Goal: Task Accomplishment & Management: Complete application form

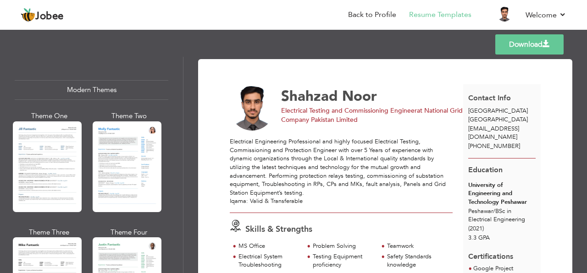
scroll to position [405, 0]
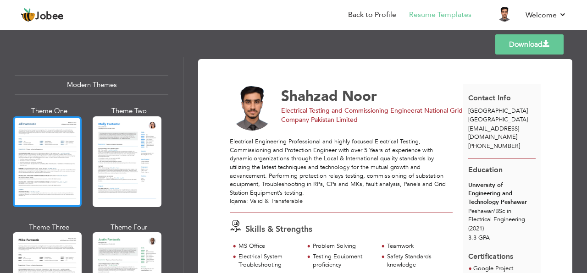
click at [54, 150] on div at bounding box center [47, 161] width 69 height 91
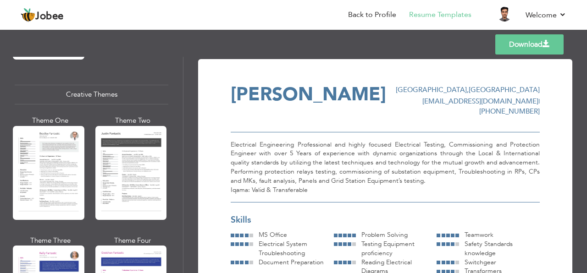
scroll to position [1069, 0]
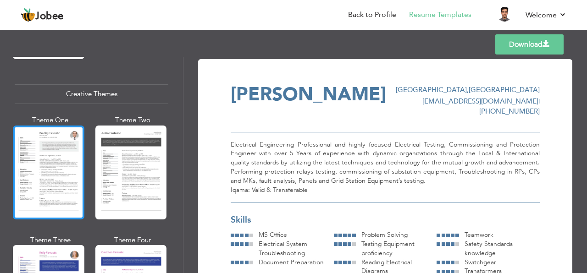
click at [58, 163] on div at bounding box center [49, 173] width 72 height 94
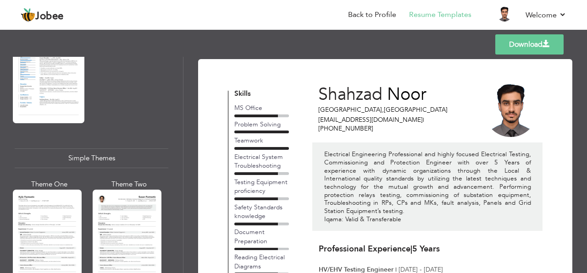
scroll to position [1544, 0]
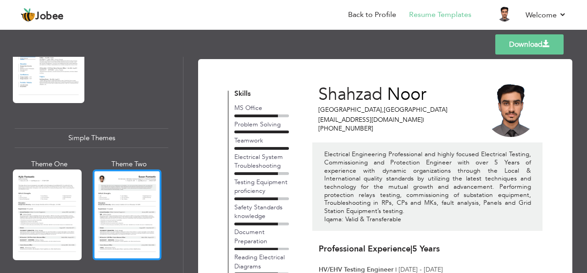
click at [117, 191] on div at bounding box center [127, 215] width 69 height 91
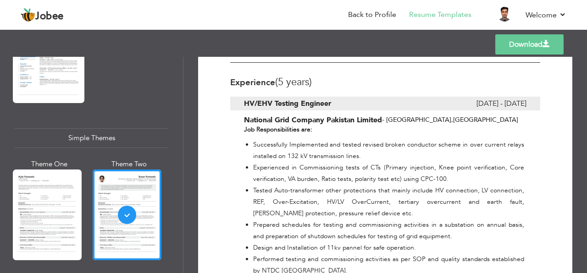
scroll to position [0, 0]
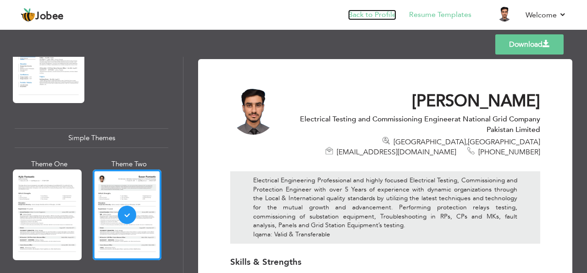
click at [368, 17] on link "Back to Profile" at bounding box center [372, 15] width 48 height 11
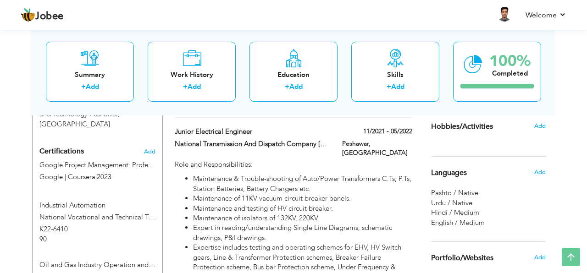
scroll to position [472, 0]
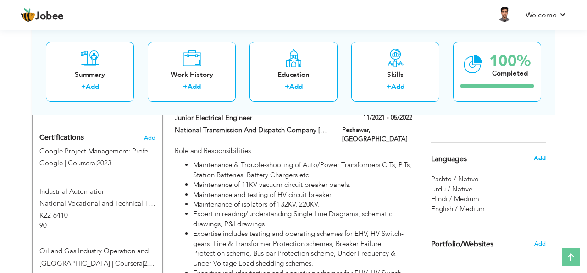
click at [535, 160] on span "Add" at bounding box center [540, 158] width 12 height 8
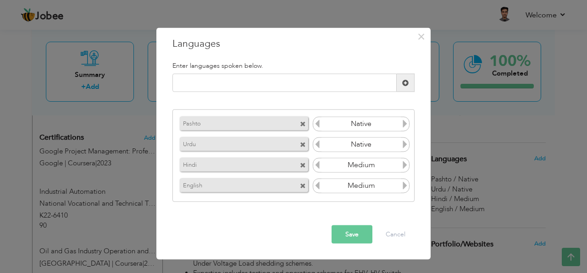
click at [386, 121] on input "Native" at bounding box center [360, 124] width 79 height 14
click at [391, 126] on input "Native" at bounding box center [360, 124] width 79 height 14
click at [406, 125] on icon at bounding box center [405, 124] width 8 height 8
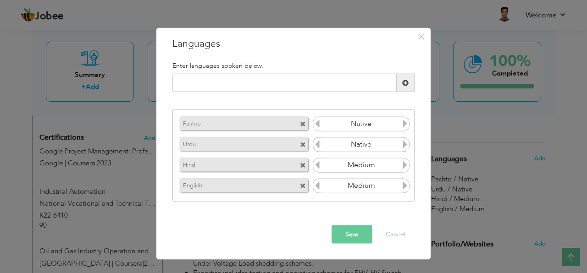
click at [406, 125] on icon at bounding box center [405, 124] width 8 height 8
click at [403, 162] on icon at bounding box center [405, 165] width 8 height 8
click at [317, 167] on icon at bounding box center [317, 165] width 8 height 8
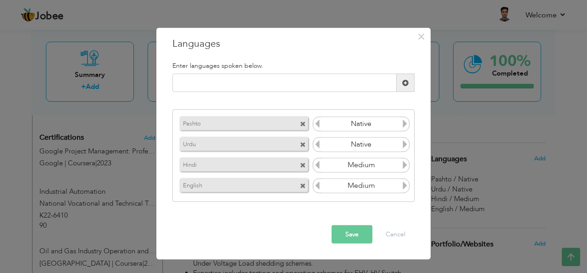
click at [317, 167] on icon at bounding box center [317, 165] width 8 height 8
click at [403, 167] on icon at bounding box center [405, 165] width 8 height 8
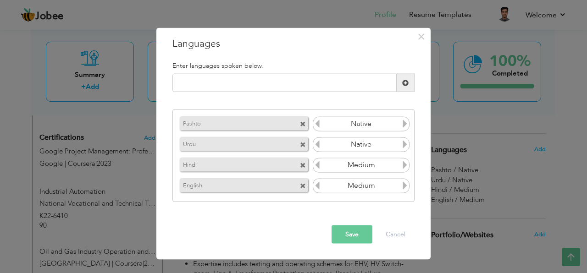
click at [303, 125] on span at bounding box center [303, 124] width 6 height 6
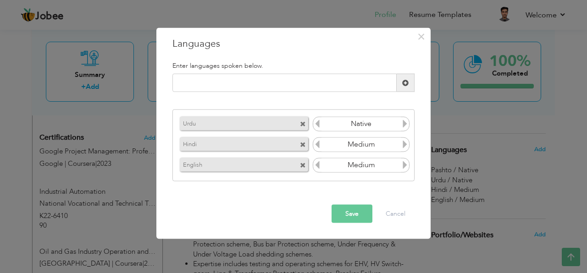
click at [362, 165] on input "Medium" at bounding box center [360, 165] width 79 height 14
click at [351, 215] on button "Save" at bounding box center [351, 214] width 41 height 18
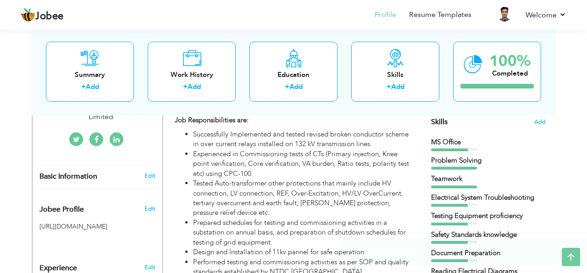
scroll to position [242, 0]
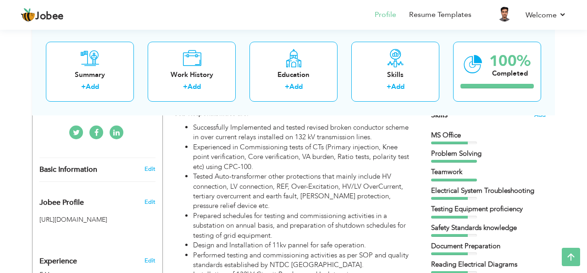
click at [485, 178] on div "Teamwork" at bounding box center [488, 174] width 115 height 14
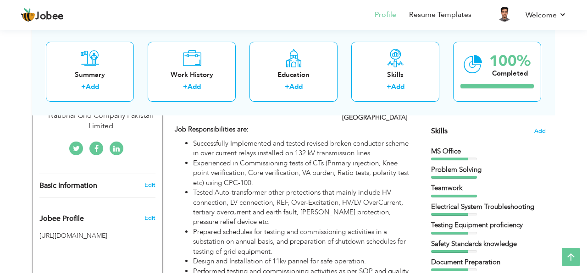
scroll to position [207, 0]
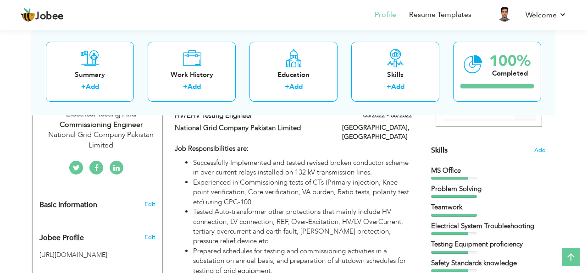
click at [533, 149] on div "Skills Add" at bounding box center [488, 61] width 115 height 190
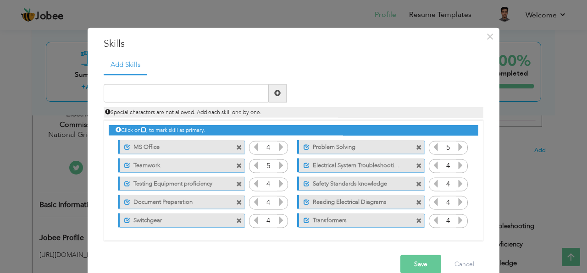
drag, startPoint x: 152, startPoint y: 144, endPoint x: 161, endPoint y: 181, distance: 37.7
click at [154, 190] on div "Click on , to mark skill as primary. Unmark as primary skill. MS Office 4 5 Tea…" at bounding box center [293, 175] width 369 height 109
drag, startPoint x: 153, startPoint y: 146, endPoint x: 182, endPoint y: 146, distance: 28.9
click at [182, 146] on label "MS Office" at bounding box center [175, 145] width 91 height 11
drag, startPoint x: 215, startPoint y: 144, endPoint x: 215, endPoint y: 152, distance: 7.3
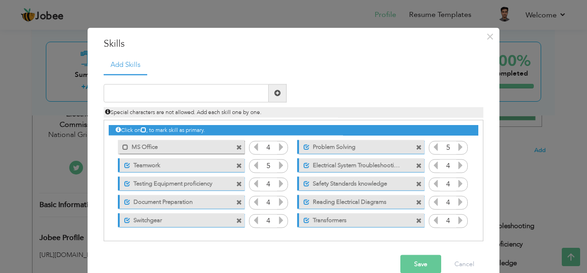
click at [220, 152] on div "Mark as primary skill. MS Office" at bounding box center [181, 147] width 127 height 14
click at [127, 165] on span at bounding box center [127, 166] width 6 height 6
click at [305, 149] on span at bounding box center [306, 147] width 6 height 6
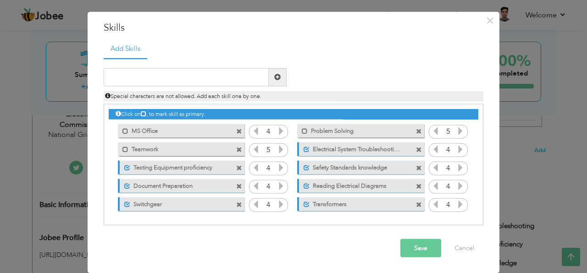
click at [419, 247] on button "Save" at bounding box center [420, 248] width 41 height 18
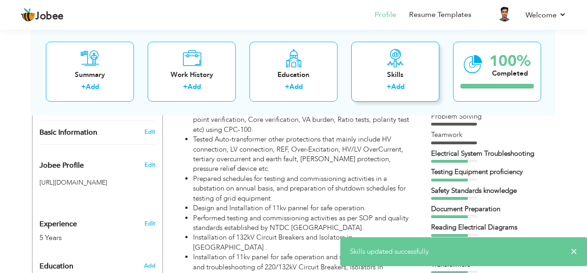
scroll to position [192, 0]
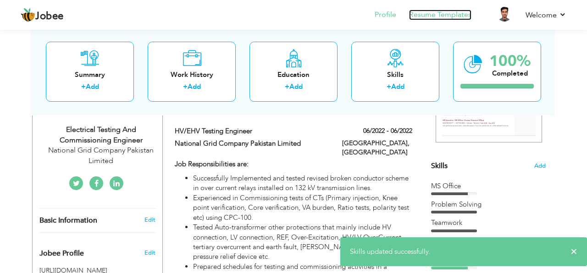
click at [425, 13] on link "Resume Templates" at bounding box center [440, 15] width 62 height 11
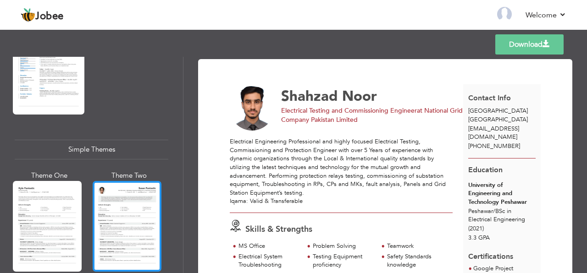
scroll to position [1543, 0]
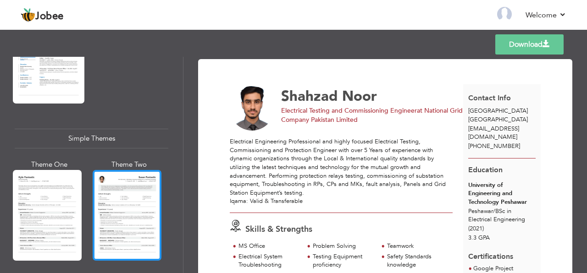
click at [119, 193] on div at bounding box center [127, 215] width 69 height 91
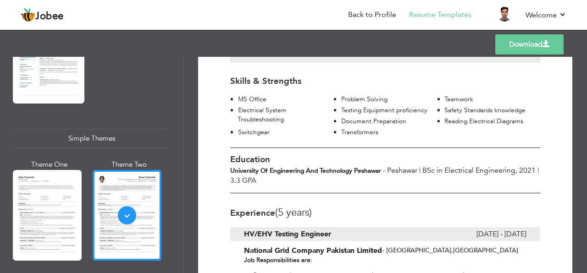
scroll to position [0, 0]
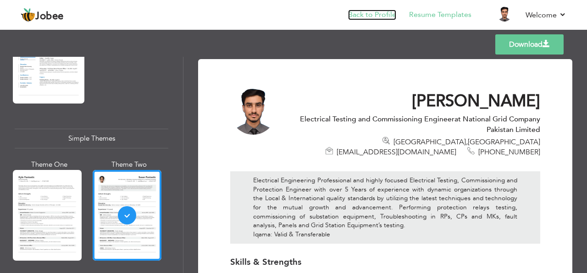
click at [352, 19] on link "Back to Profile" at bounding box center [372, 15] width 48 height 11
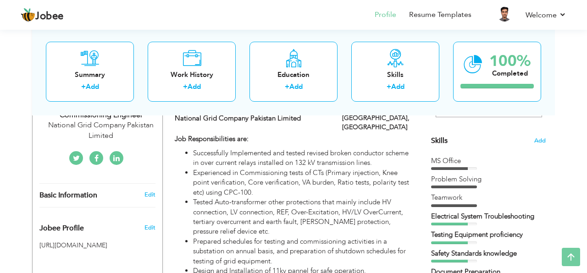
scroll to position [266, 0]
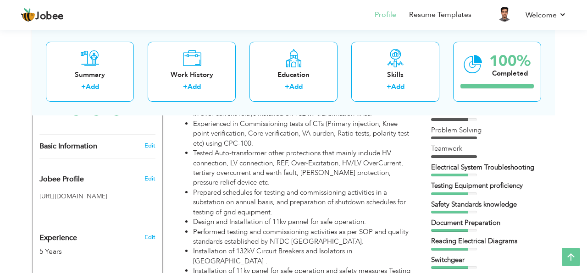
click at [443, 205] on div "Safety Standards knowledge" at bounding box center [488, 205] width 115 height 10
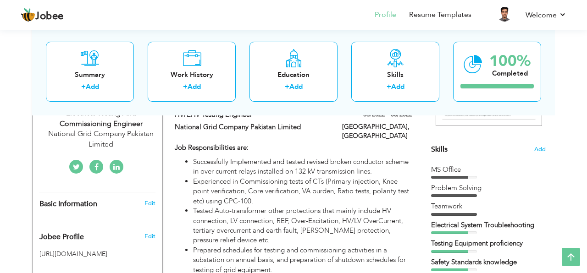
scroll to position [203, 0]
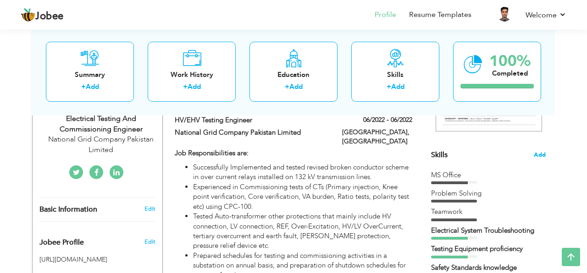
click at [535, 157] on span "Add" at bounding box center [540, 155] width 12 height 9
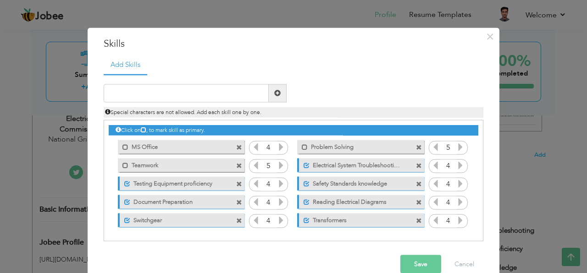
click at [238, 149] on span at bounding box center [239, 148] width 6 height 6
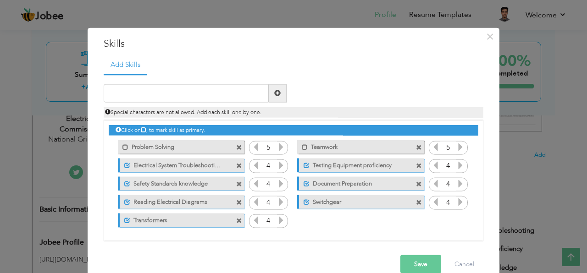
click at [238, 149] on span at bounding box center [239, 148] width 6 height 6
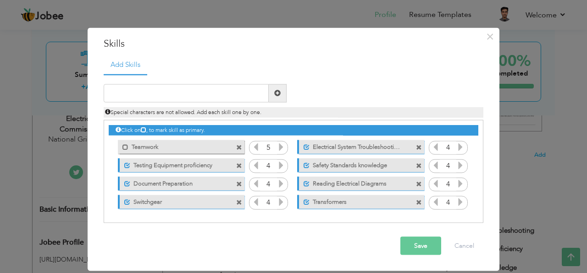
click at [238, 149] on span at bounding box center [239, 148] width 6 height 6
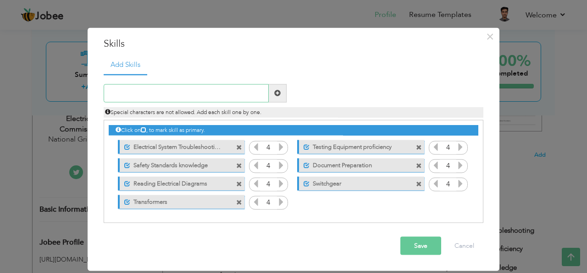
click at [214, 96] on input "text" at bounding box center [186, 93] width 165 height 18
paste input "Testing of CTs,PTs,CBs,Transformers"
click at [150, 97] on input "Testing of CTs,PTs,CBs,Transformers" at bounding box center [186, 93] width 165 height 18
click at [163, 95] on input "Testing of CTs PTs,CBs,Transformers" at bounding box center [186, 93] width 165 height 18
click at [176, 97] on input "Testing of CTs PTs CBs,Transformers" at bounding box center [186, 93] width 165 height 18
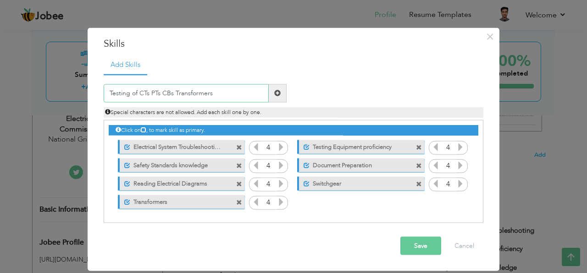
click at [149, 94] on input "Testing of CTs PTs CBs Transformers" at bounding box center [186, 93] width 165 height 18
click at [159, 94] on input "Testing of CT PTs CBs Transformers" at bounding box center [186, 93] width 165 height 18
click at [169, 95] on input "Testing of CT PT CBs Transformers" at bounding box center [186, 93] width 165 height 18
click at [146, 94] on input "Testing of CT PT CB Transformers" at bounding box center [186, 93] width 165 height 18
drag, startPoint x: 209, startPoint y: 95, endPoint x: 140, endPoint y: 94, distance: 68.8
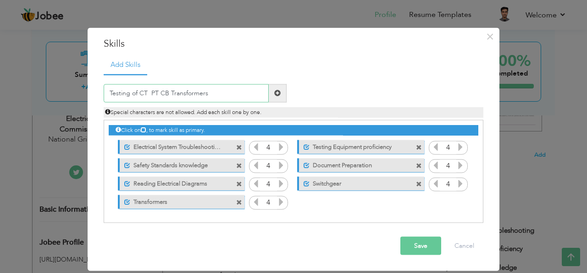
click at [140, 94] on input "Testing of CT PT CB Transformers" at bounding box center [186, 93] width 165 height 18
type input "Testing of Switchgear"
click at [275, 95] on span at bounding box center [277, 93] width 6 height 6
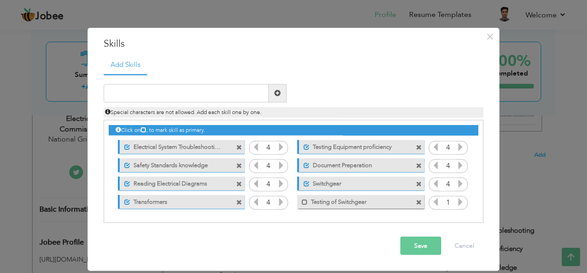
click at [459, 201] on icon at bounding box center [460, 202] width 8 height 8
click at [204, 90] on input "text" at bounding box center [186, 93] width 165 height 18
click at [303, 201] on span at bounding box center [305, 202] width 6 height 6
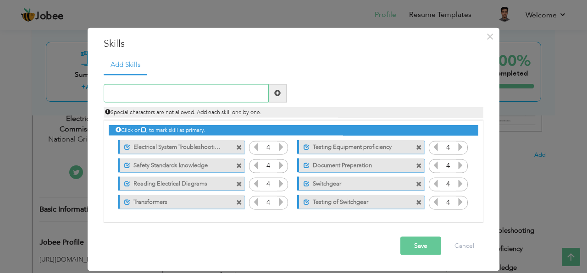
click at [188, 94] on input "text" at bounding box center [186, 93] width 165 height 18
type input "Testing of Transformer"
click at [273, 96] on span at bounding box center [278, 93] width 18 height 18
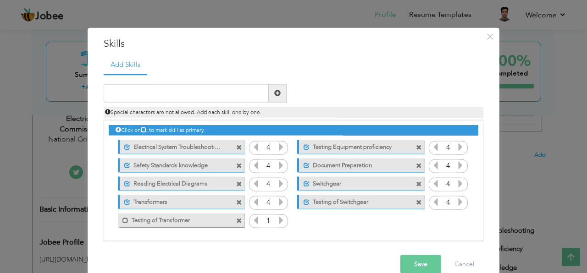
click at [281, 220] on icon at bounding box center [281, 220] width 8 height 8
click at [125, 221] on span at bounding box center [125, 221] width 6 height 6
click at [176, 94] on input "text" at bounding box center [186, 93] width 165 height 18
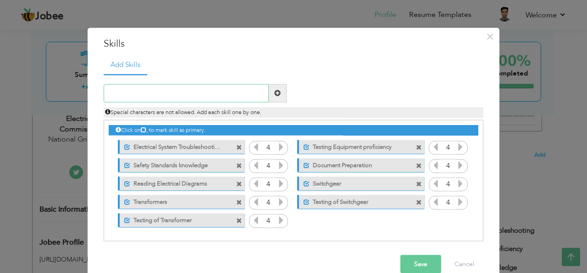
click at [144, 97] on input "text" at bounding box center [186, 93] width 165 height 18
paste input "Insulation Resistance Test"
type input "Insulation Resistance Test"
click at [275, 95] on span at bounding box center [277, 93] width 6 height 6
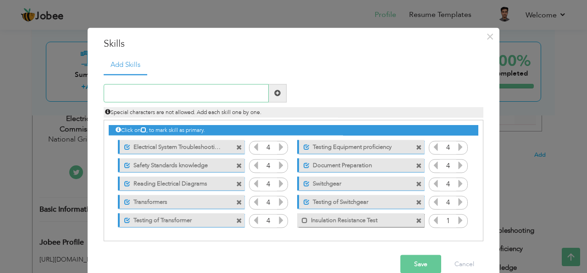
click at [187, 96] on input "text" at bounding box center [186, 93] width 165 height 18
paste input "C&DF Testing"
type input "C&DF Testing"
click at [274, 93] on span at bounding box center [277, 93] width 6 height 6
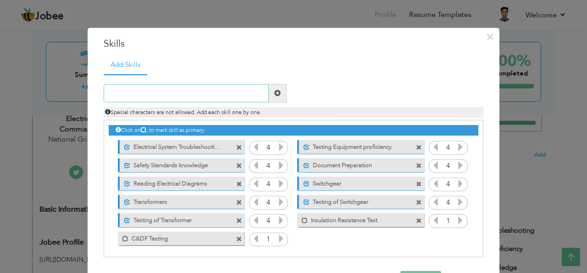
click at [152, 98] on input "text" at bounding box center [186, 93] width 165 height 18
paste input "Mesh Integrity Testing"
type input "Mesh Integrity Testing"
click at [273, 95] on span at bounding box center [278, 93] width 18 height 18
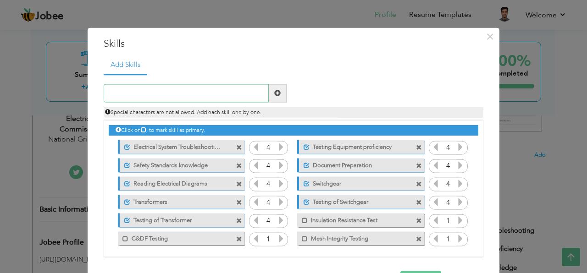
click at [163, 93] on input "text" at bounding box center [186, 93] width 165 height 18
paste input "TTR Testing"
type input "TTR Testing"
click at [271, 98] on span at bounding box center [278, 93] width 18 height 18
click at [194, 97] on input "text" at bounding box center [186, 93] width 165 height 18
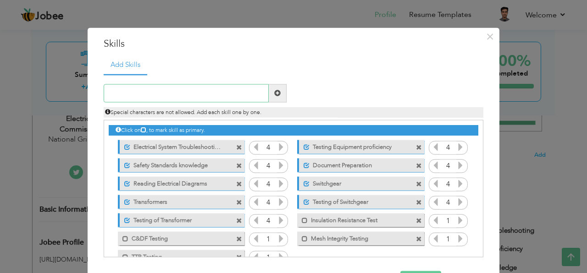
paste input "VIDAR Testing"
type input "VIDAR Testing"
click at [280, 91] on span at bounding box center [277, 93] width 6 height 6
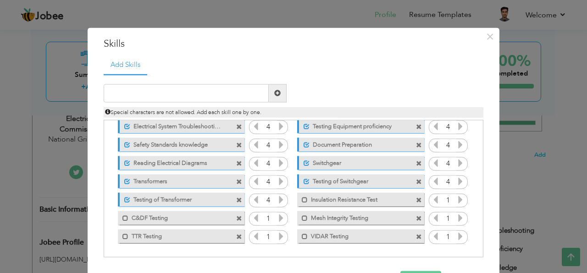
scroll to position [32, 0]
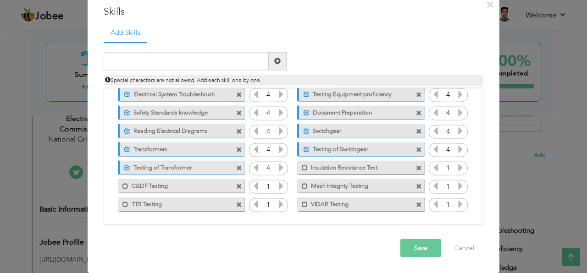
click at [429, 248] on button "Save" at bounding box center [420, 248] width 41 height 18
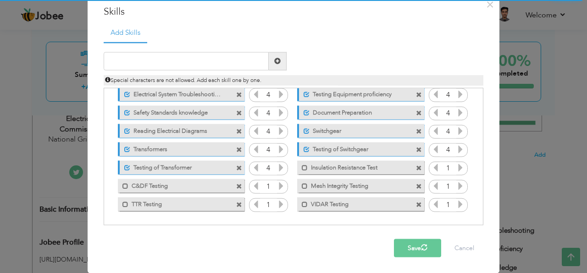
click at [413, 240] on button "Save" at bounding box center [417, 248] width 47 height 18
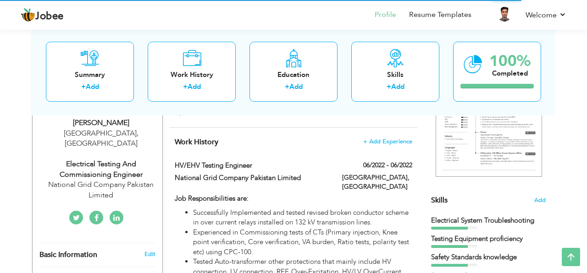
scroll to position [157, 0]
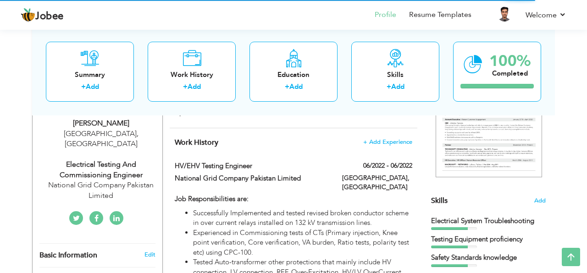
click at [87, 163] on div "Electrical Testing and Commissioning Engineer" at bounding box center [100, 170] width 123 height 21
type input "Shahzad"
type input "Noor"
type input "[PHONE_NUMBER]"
select select "number:191"
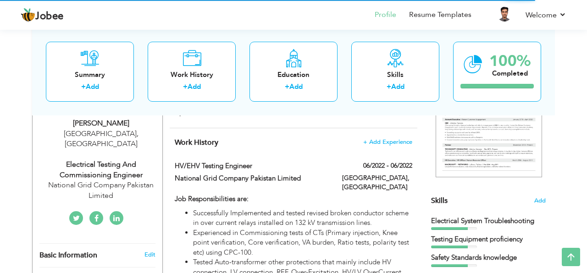
type input "[GEOGRAPHIC_DATA]"
select select "number:7"
type input "National Grid Company Pakistan Limited"
type input "Electrical Testing and Commissioning Engineer"
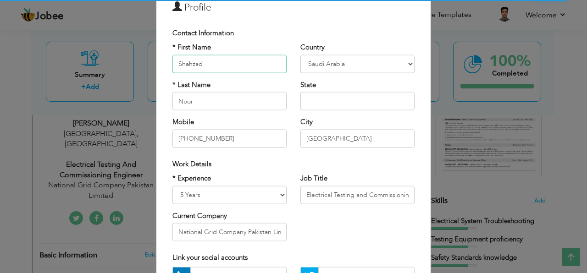
scroll to position [52, 0]
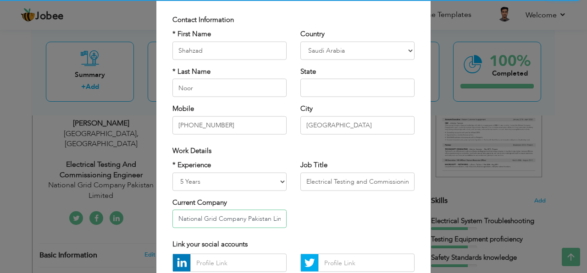
click at [236, 216] on input "National Grid Company Pakistan Limited" at bounding box center [229, 219] width 114 height 18
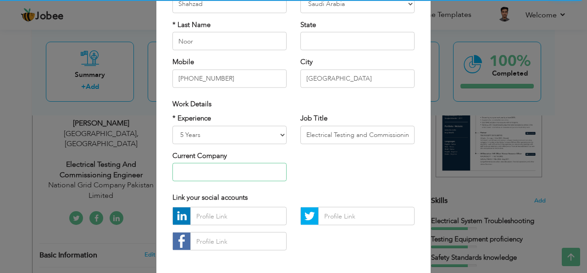
scroll to position [138, 0]
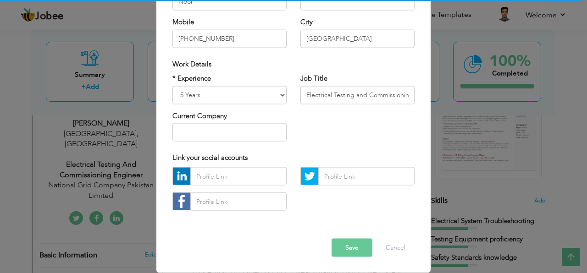
click at [341, 247] on button "Save" at bounding box center [351, 248] width 41 height 18
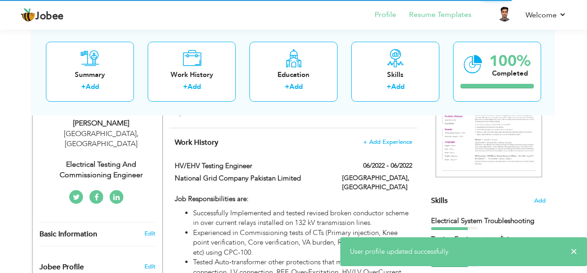
click at [435, 20] on li "Resume Templates" at bounding box center [433, 15] width 75 height 25
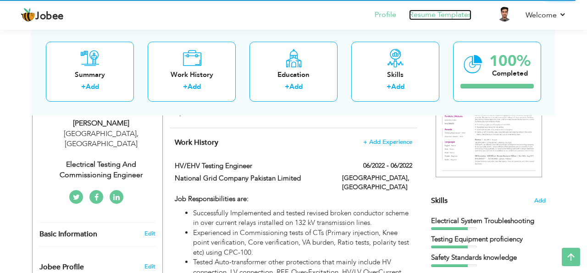
click at [441, 12] on link "Resume Templates" at bounding box center [440, 15] width 62 height 11
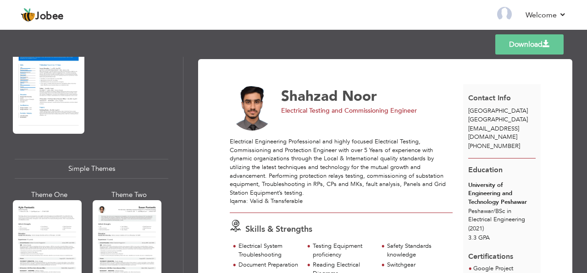
scroll to position [1531, 0]
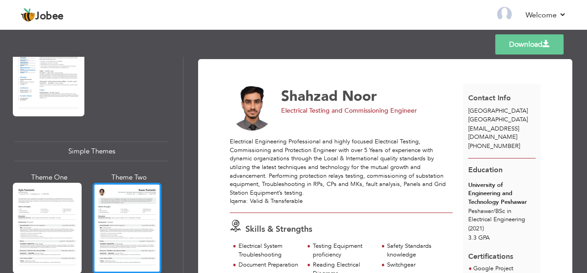
click at [128, 197] on div at bounding box center [127, 228] width 69 height 91
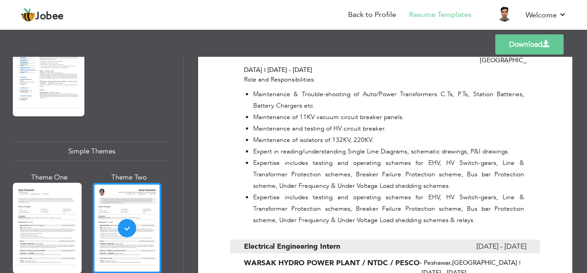
scroll to position [610, 0]
click at [283, 191] on li "Expertise includes testing and operating schemes for EHV, HV Switch-gears, Line…" at bounding box center [388, 208] width 271 height 34
click at [281, 191] on li "Expertise includes testing and operating schemes for EHV, HV Switch-gears, Line…" at bounding box center [388, 208] width 271 height 34
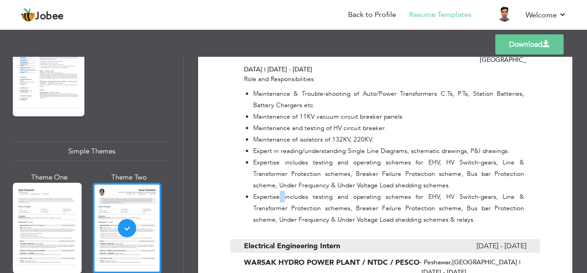
click at [274, 192] on li "Expertise includes testing and operating schemes for EHV, HV Switch-gears, Line…" at bounding box center [388, 208] width 271 height 34
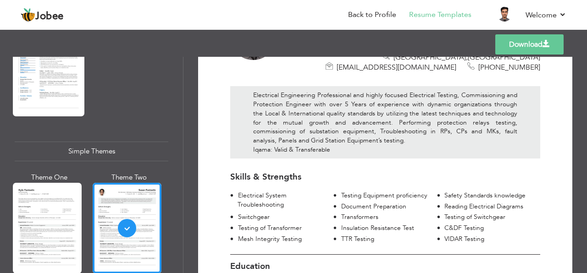
scroll to position [0, 0]
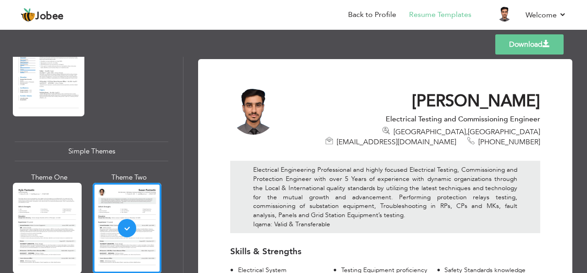
click at [516, 51] on link "Download" at bounding box center [529, 44] width 68 height 20
click at [380, 6] on li "Back to Profile" at bounding box center [365, 15] width 61 height 25
click at [376, 16] on link "Back to Profile" at bounding box center [372, 15] width 48 height 11
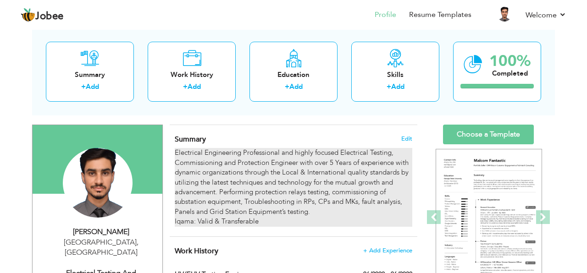
scroll to position [57, 0]
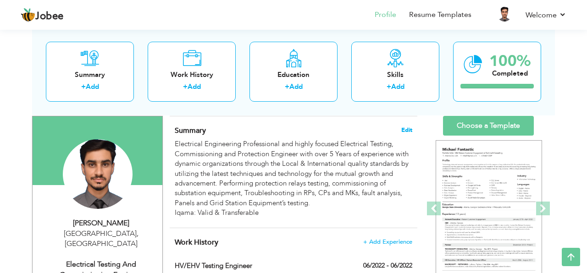
click at [405, 133] on span "Edit" at bounding box center [406, 130] width 11 height 6
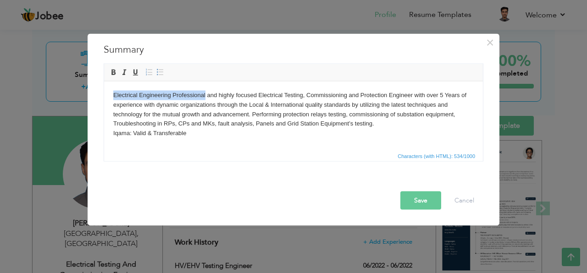
drag, startPoint x: 112, startPoint y: 97, endPoint x: 206, endPoint y: 97, distance: 93.5
click at [206, 97] on html "Electrical Engineering Professional and highly focused Electrical Testing, Comm…" at bounding box center [293, 114] width 379 height 66
click at [231, 137] on body "Electrical Engineering Professional and highly focused Electrical Testing, Comm…" at bounding box center [293, 114] width 360 height 48
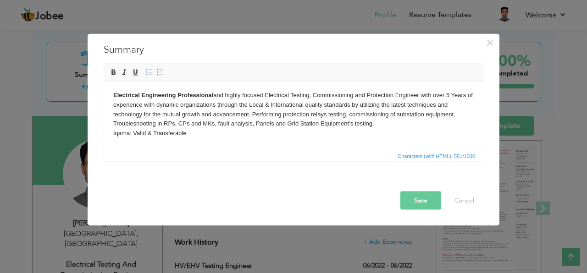
click at [202, 98] on strong "Electrical Engineering Professional" at bounding box center [163, 94] width 100 height 7
click at [237, 120] on body "Electrical Engineering Professional and highly focused Electrical Testing, Comm…" at bounding box center [293, 114] width 360 height 48
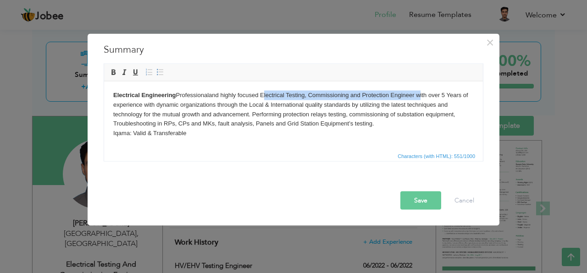
drag, startPoint x: 264, startPoint y: 96, endPoint x: 418, endPoint y: 95, distance: 154.0
click at [418, 95] on body "Electrical Engineering Professional and highly focused Electrical Testing, Comm…" at bounding box center [293, 114] width 360 height 48
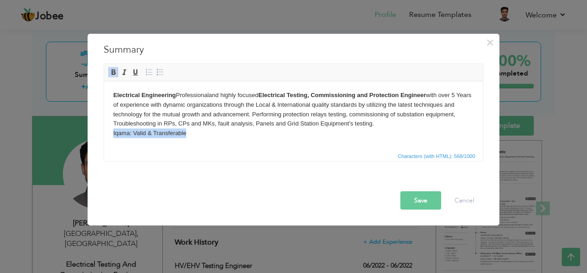
drag, startPoint x: 198, startPoint y: 134, endPoint x: 113, endPoint y: 132, distance: 85.3
click at [113, 132] on body "Electrical Engineering Professional and highly focused Electrical Testing, Comm…" at bounding box center [293, 114] width 360 height 48
click at [135, 150] on span "Characters (with HTML): 585/1000" at bounding box center [293, 155] width 379 height 11
click at [155, 157] on span "Characters (with HTML): 585/1000" at bounding box center [293, 155] width 379 height 11
click at [419, 197] on button "Save" at bounding box center [420, 201] width 41 height 18
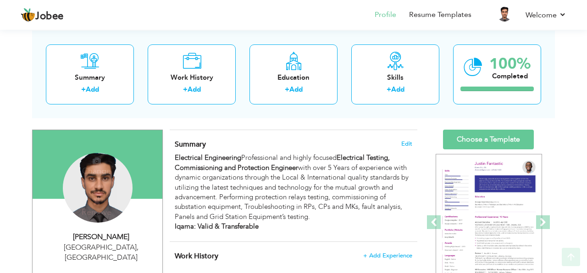
scroll to position [53, 0]
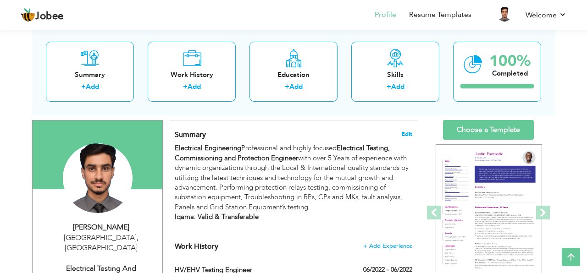
click at [408, 136] on span "Edit" at bounding box center [406, 134] width 11 height 6
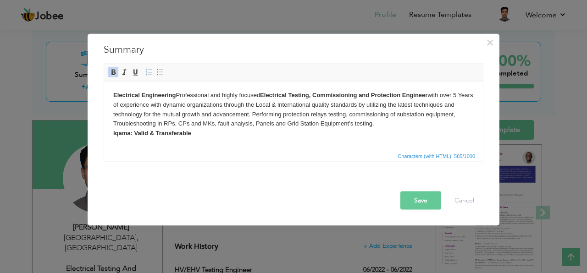
click at [380, 127] on body "Electrical Engineering Professional and highly focused Electrical Testing, Comm…" at bounding box center [293, 114] width 360 height 48
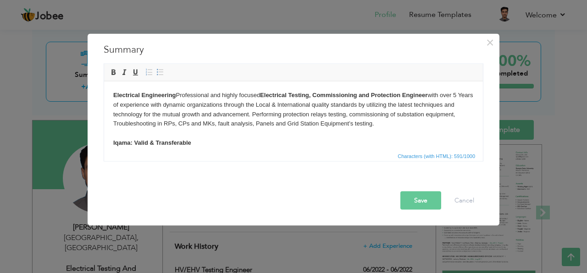
click at [415, 200] on button "Save" at bounding box center [420, 201] width 41 height 18
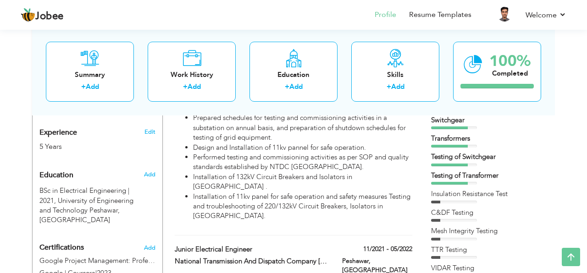
scroll to position [352, 0]
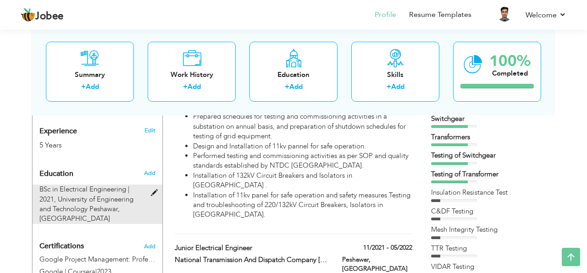
click at [154, 190] on span at bounding box center [156, 193] width 11 height 7
type input "BSc in Electrical Engineering"
type input "2021"
type input "University of Engineering and Technology Peshawar"
type input "3.25"
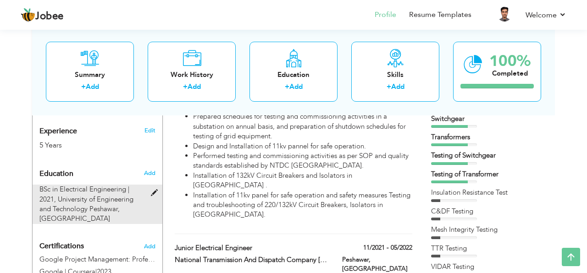
radio input "true"
type input "Peshawar"
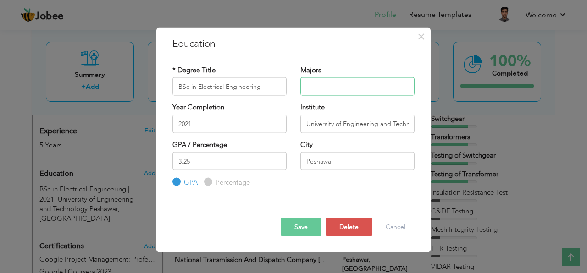
click at [323, 88] on input "text" at bounding box center [357, 86] width 114 height 18
type input "Power and Energy"
click at [297, 232] on button "Save" at bounding box center [301, 227] width 41 height 18
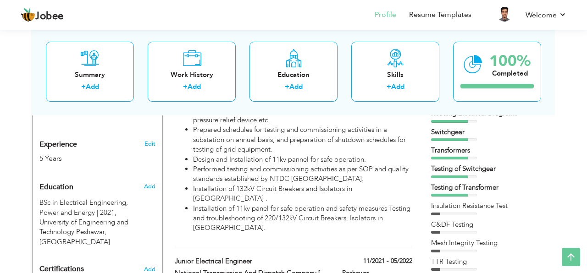
scroll to position [329, 0]
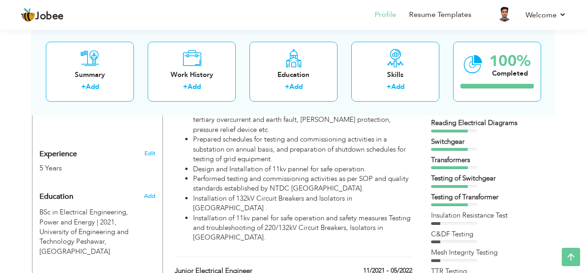
click at [237, 214] on li "Installation of 11kv panel for safe operation and safety measures Testing and t…" at bounding box center [302, 228] width 219 height 29
type input "HV/EHV Testing Engineer"
type input "National Grid Company Pakistan Limited"
type input "06/2022"
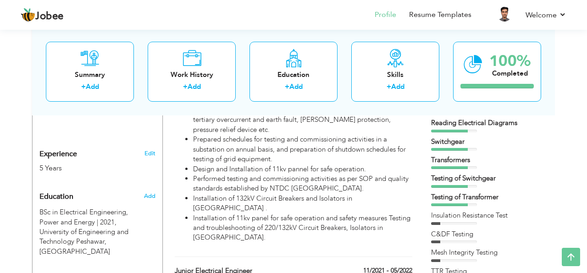
type input "[GEOGRAPHIC_DATA]"
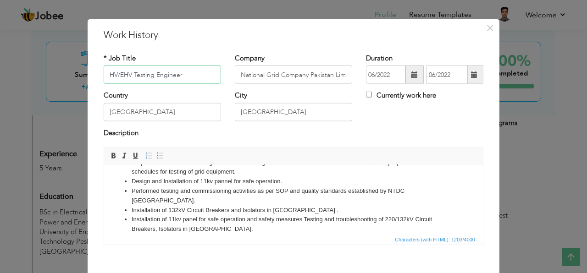
scroll to position [8, 0]
click at [325, 206] on li "Installation of 132kV Circuit Breakers and Isolators in 220kV Grid station ." at bounding box center [294, 211] width 324 height 10
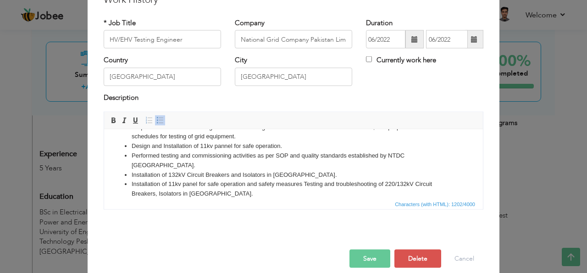
scroll to position [55, 0]
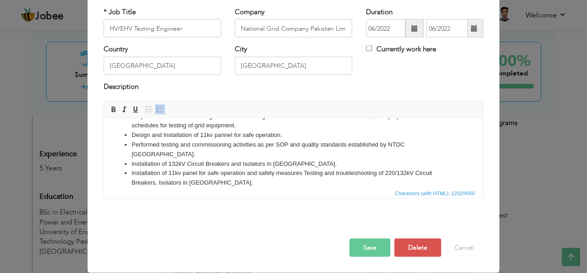
click at [362, 244] on button "Save" at bounding box center [369, 248] width 41 height 18
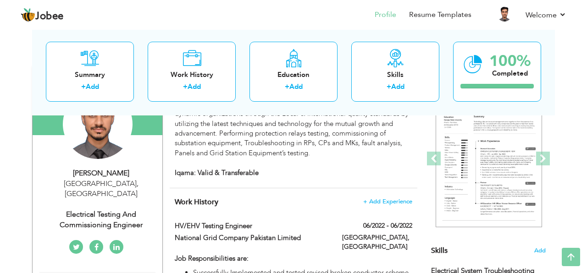
scroll to position [0, 0]
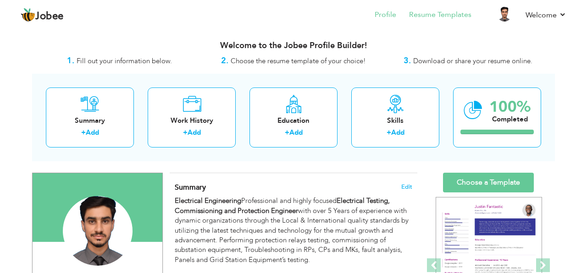
click at [430, 22] on li "Resume Templates" at bounding box center [433, 15] width 75 height 25
click at [433, 15] on link "Resume Templates" at bounding box center [440, 15] width 62 height 11
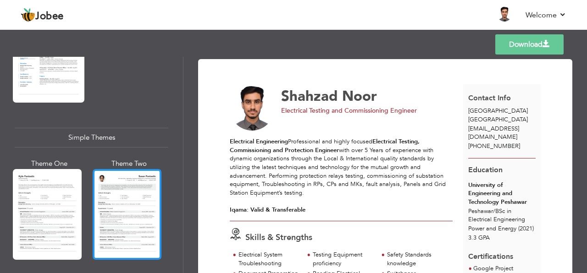
scroll to position [1542, 0]
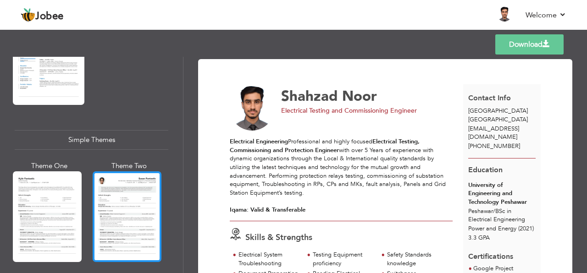
click at [129, 191] on div at bounding box center [127, 216] width 69 height 91
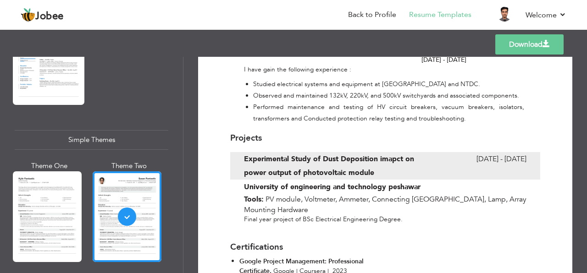
scroll to position [999, 0]
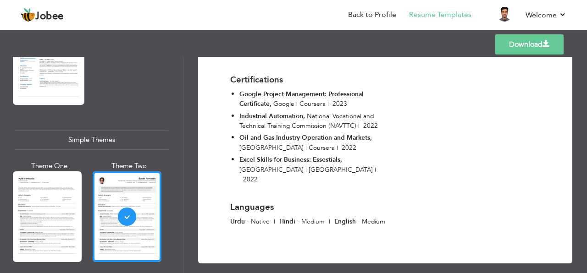
click at [515, 50] on link "Download" at bounding box center [529, 44] width 68 height 20
